Goal: Find specific fact

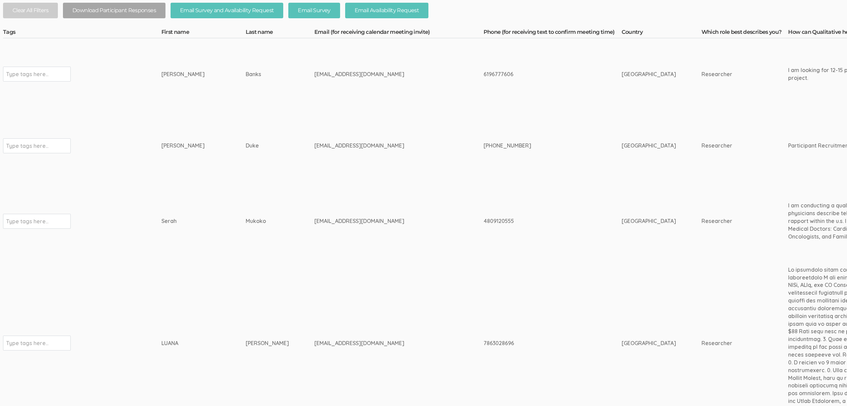
scroll to position [273, 2]
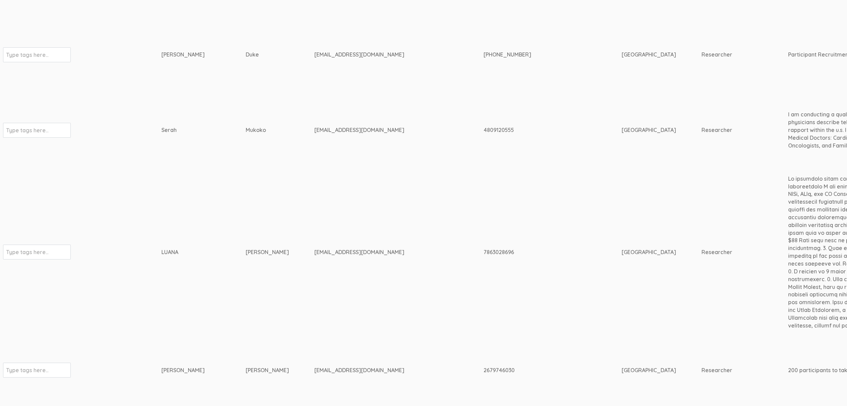
drag, startPoint x: 257, startPoint y: 250, endPoint x: 141, endPoint y: 256, distance: 115.8
copy tr "Type tags here... [PERSON_NAME]"
click at [418, 330] on td "[EMAIL_ADDRESS][DOMAIN_NAME]" at bounding box center [398, 252] width 169 height 165
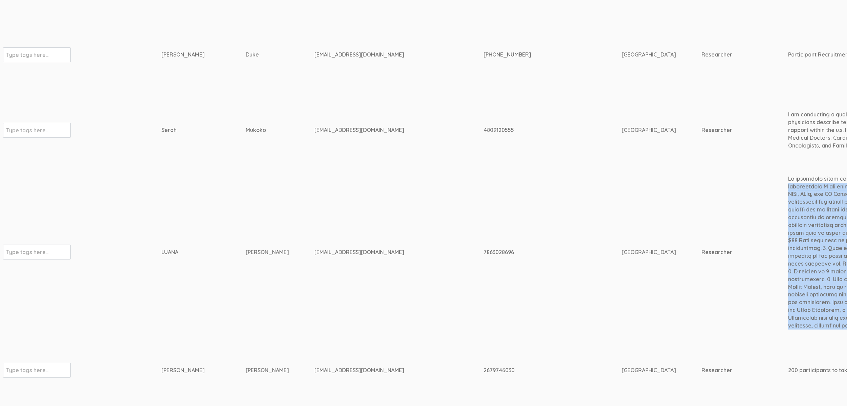
copy tr "An interview study seeks healthcare leaders with experience in cyberattacks A n…"
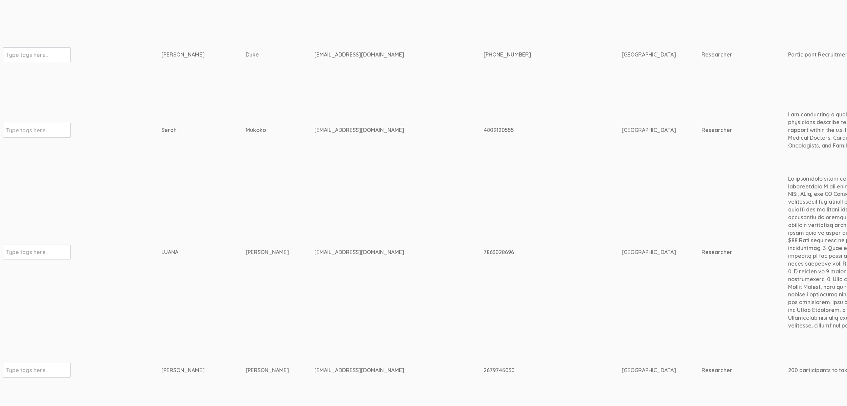
click at [621, 249] on div "[GEOGRAPHIC_DATA]" at bounding box center [648, 252] width 54 height 8
